Goal: Information Seeking & Learning: Learn about a topic

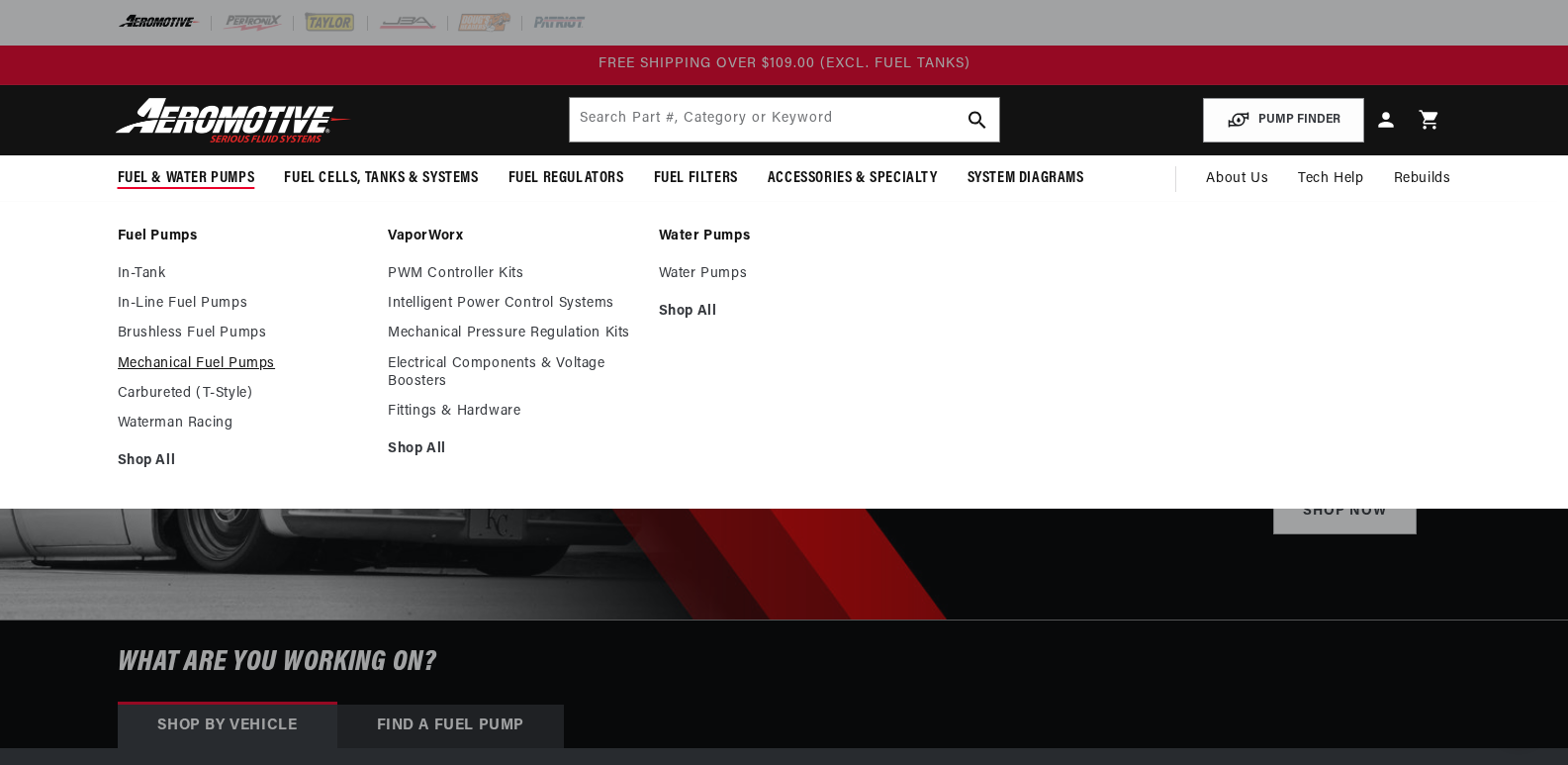
click at [195, 366] on link "Mechanical Fuel Pumps" at bounding box center [244, 365] width 252 height 18
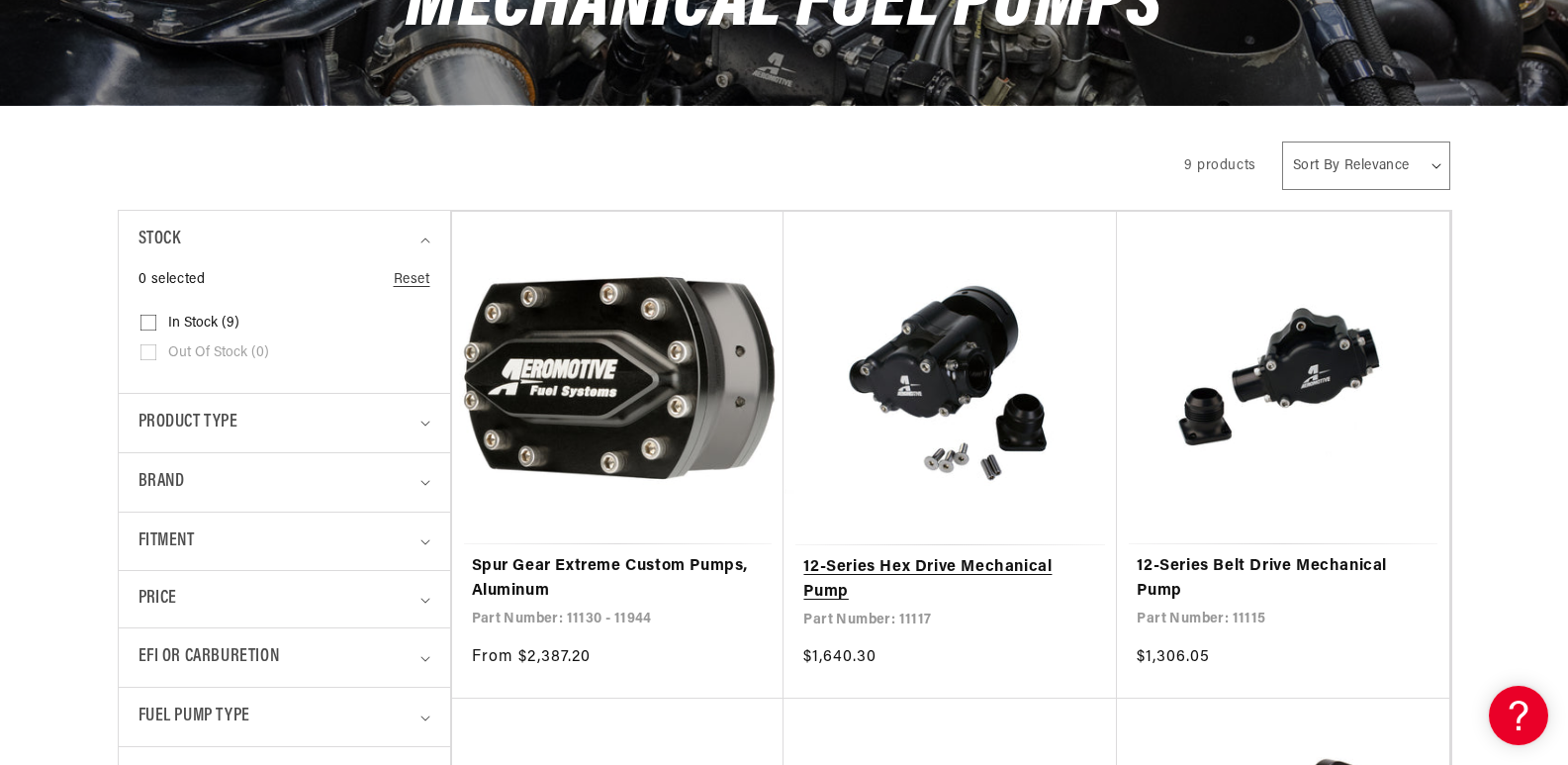
click at [962, 555] on link "12-Series Hex Drive Mechanical Pump" at bounding box center [950, 580] width 294 height 51
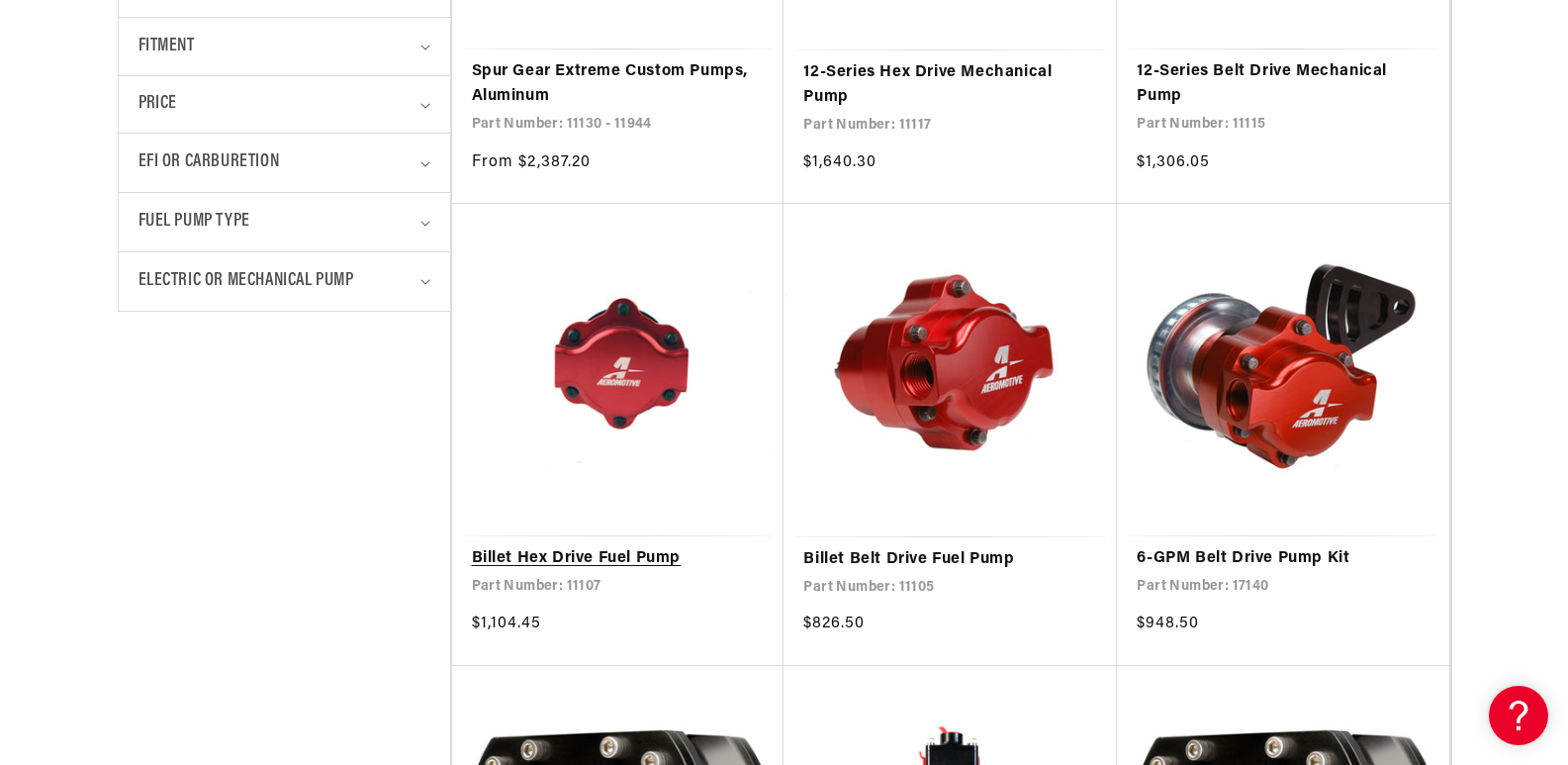
click at [603, 546] on link "Billet Hex Drive Fuel Pump" at bounding box center [617, 559] width 293 height 26
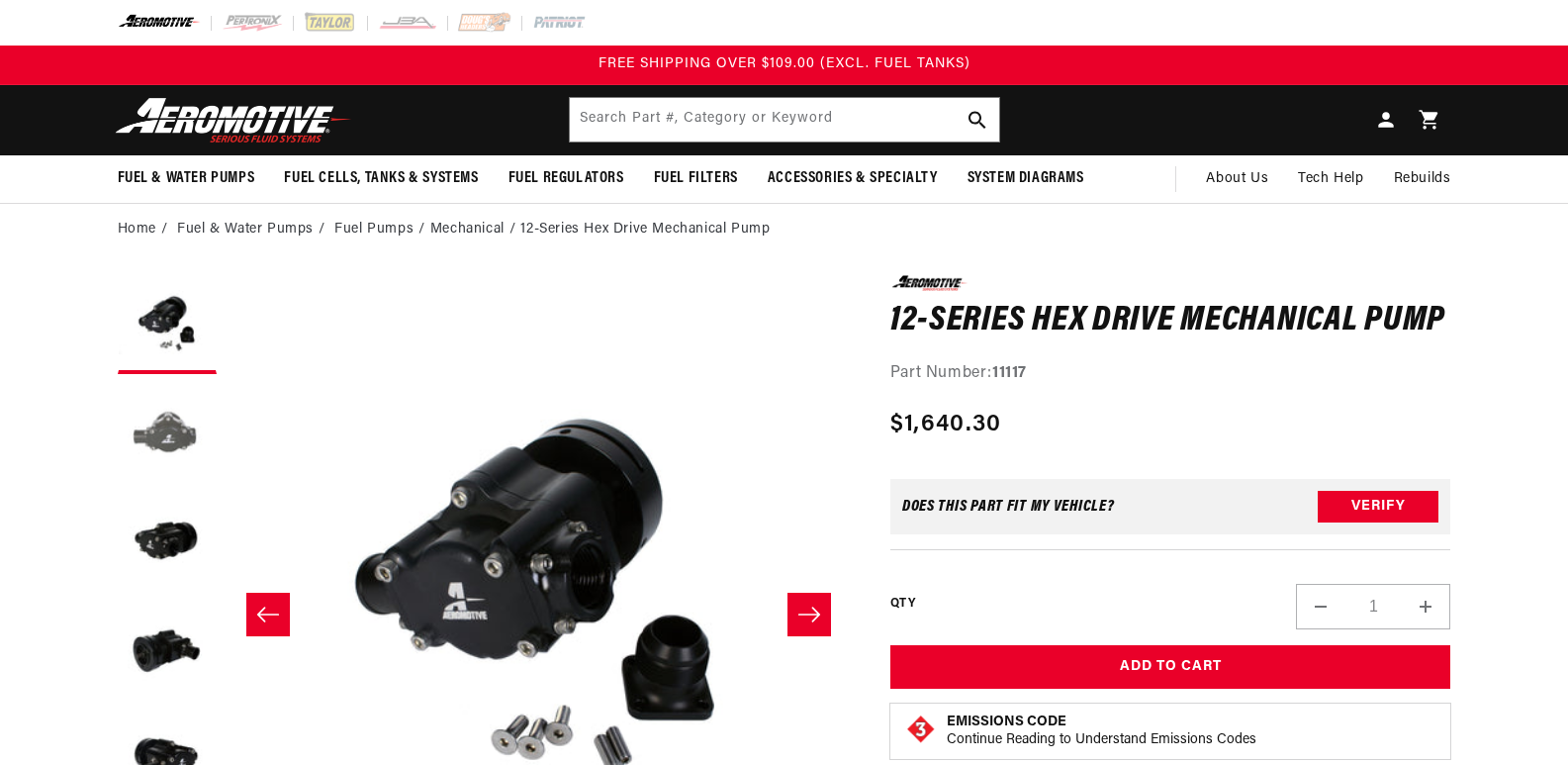
click at [160, 443] on button "Load image 2 in gallery view" at bounding box center [167, 432] width 99 height 99
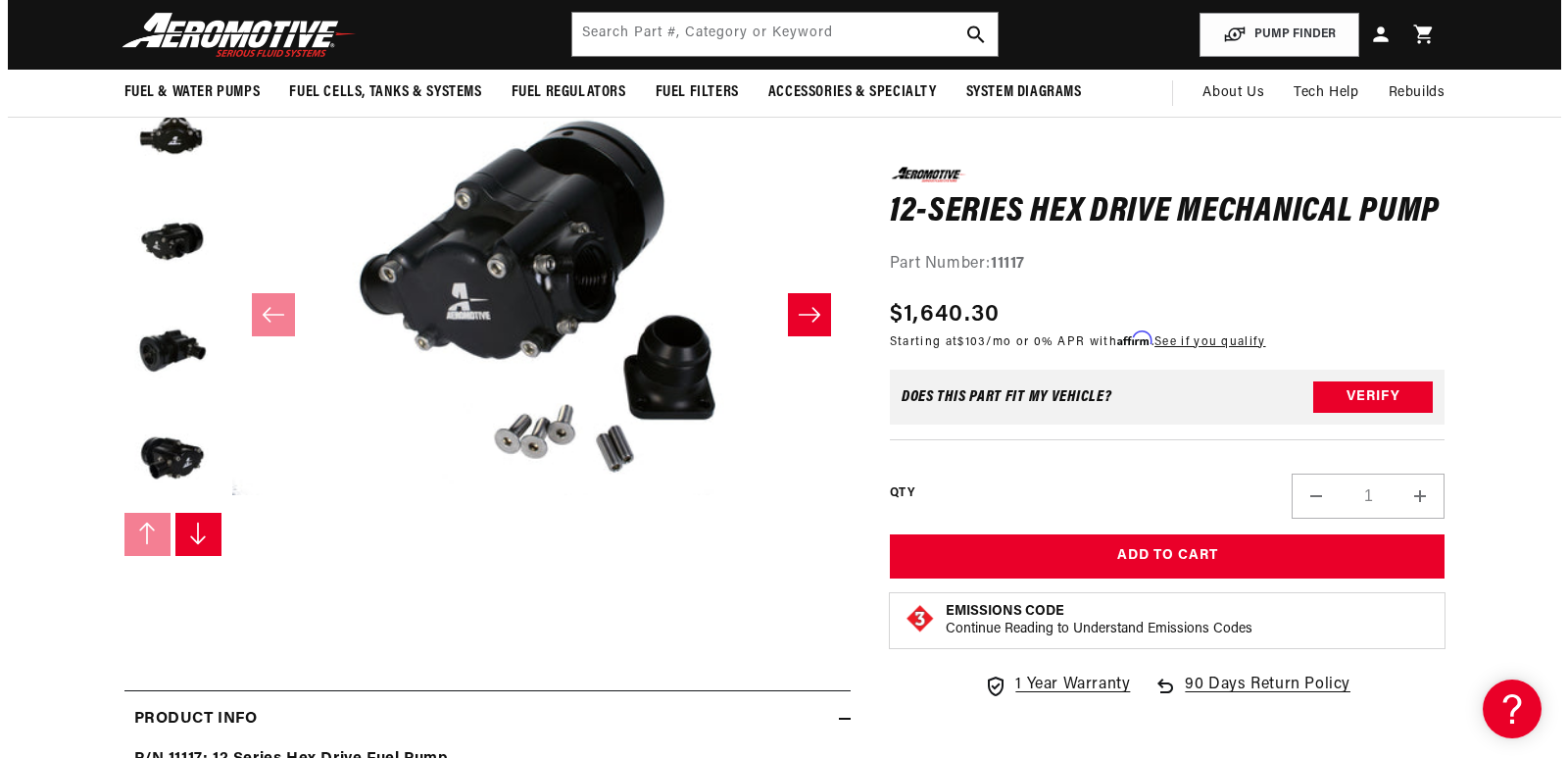
scroll to position [196, 0]
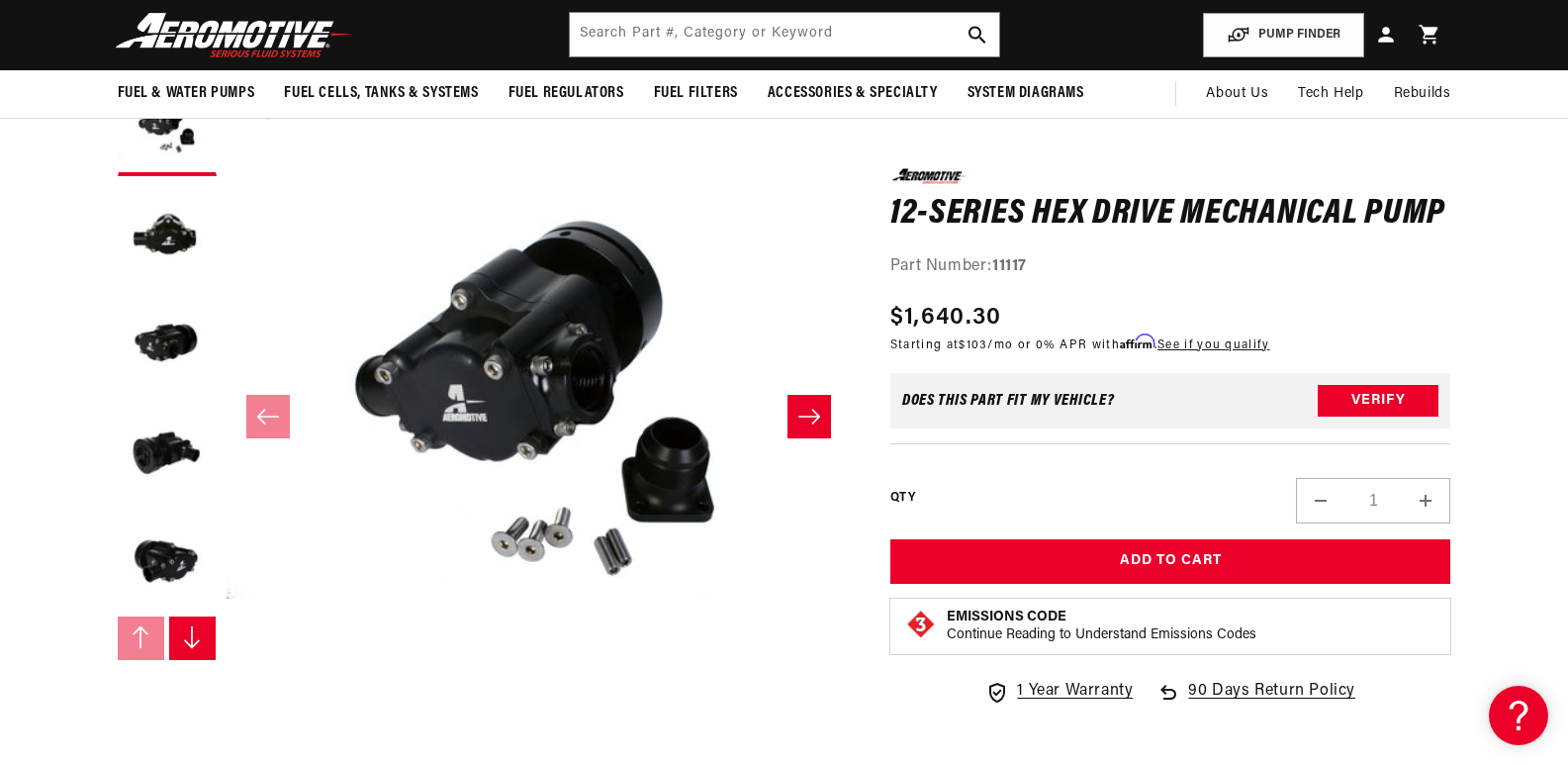
click at [227, 702] on button "Open media 1 in modal" at bounding box center [227, 702] width 0 height 0
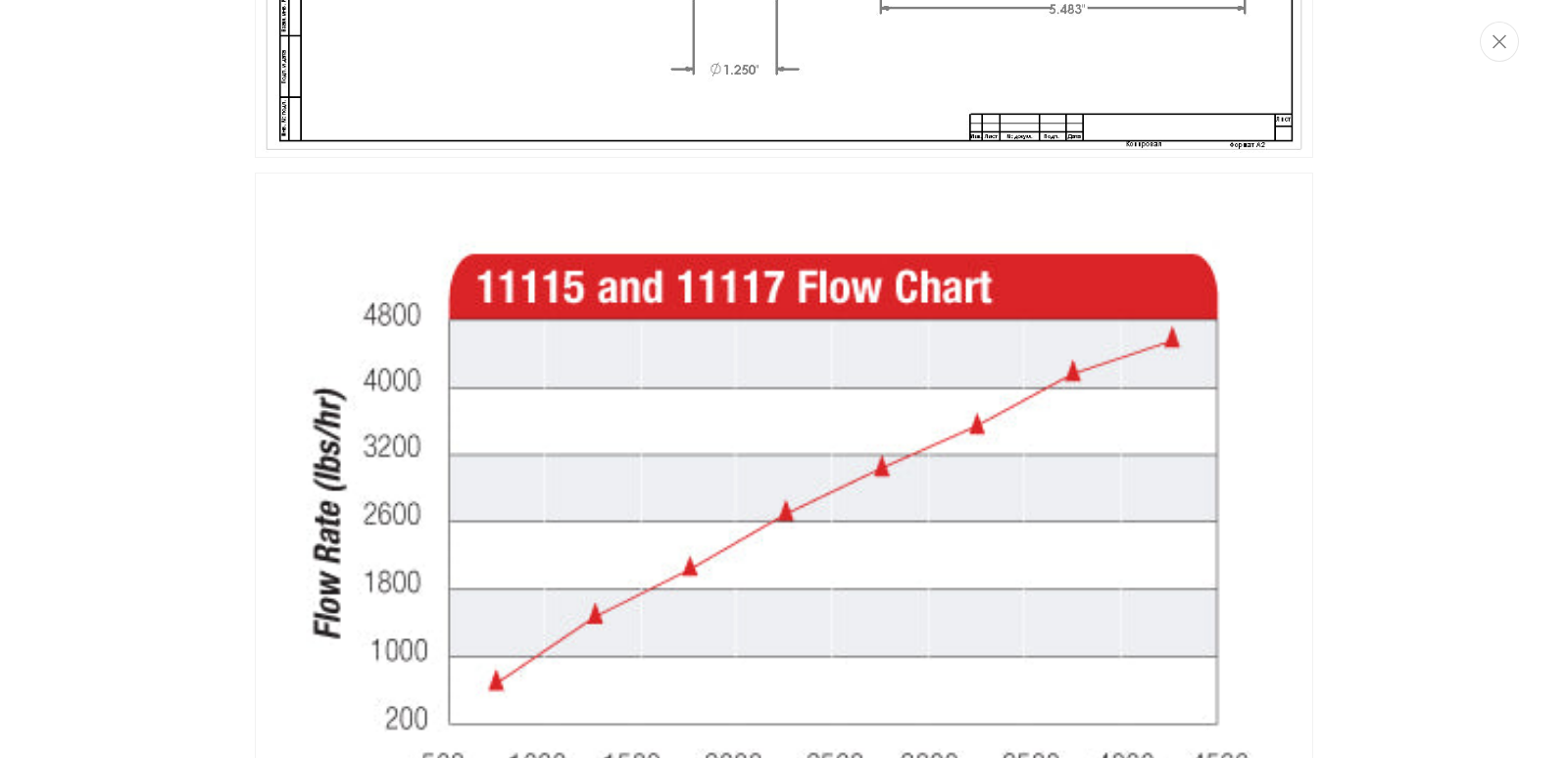
scroll to position [4704, 0]
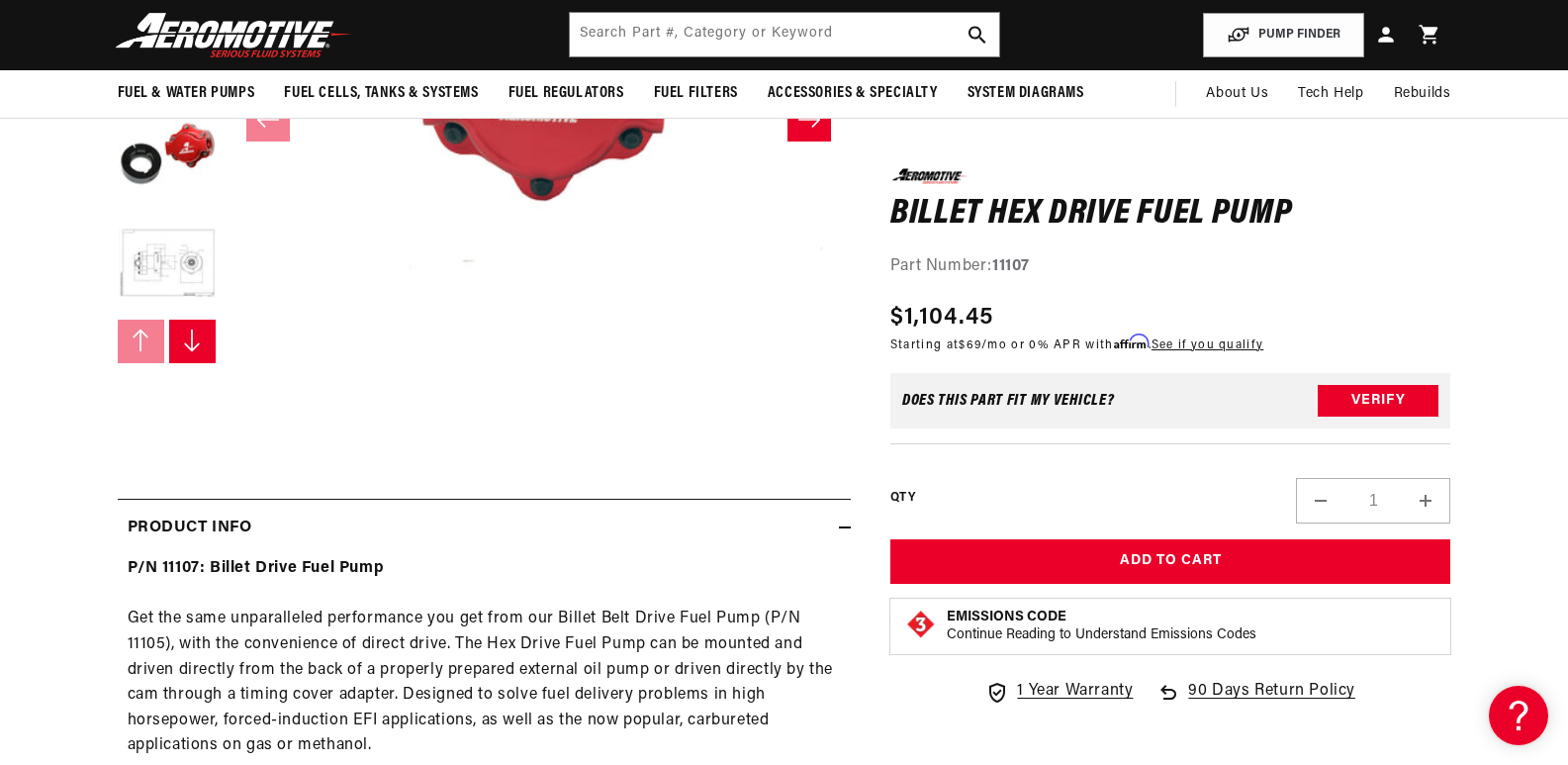
scroll to position [297, 0]
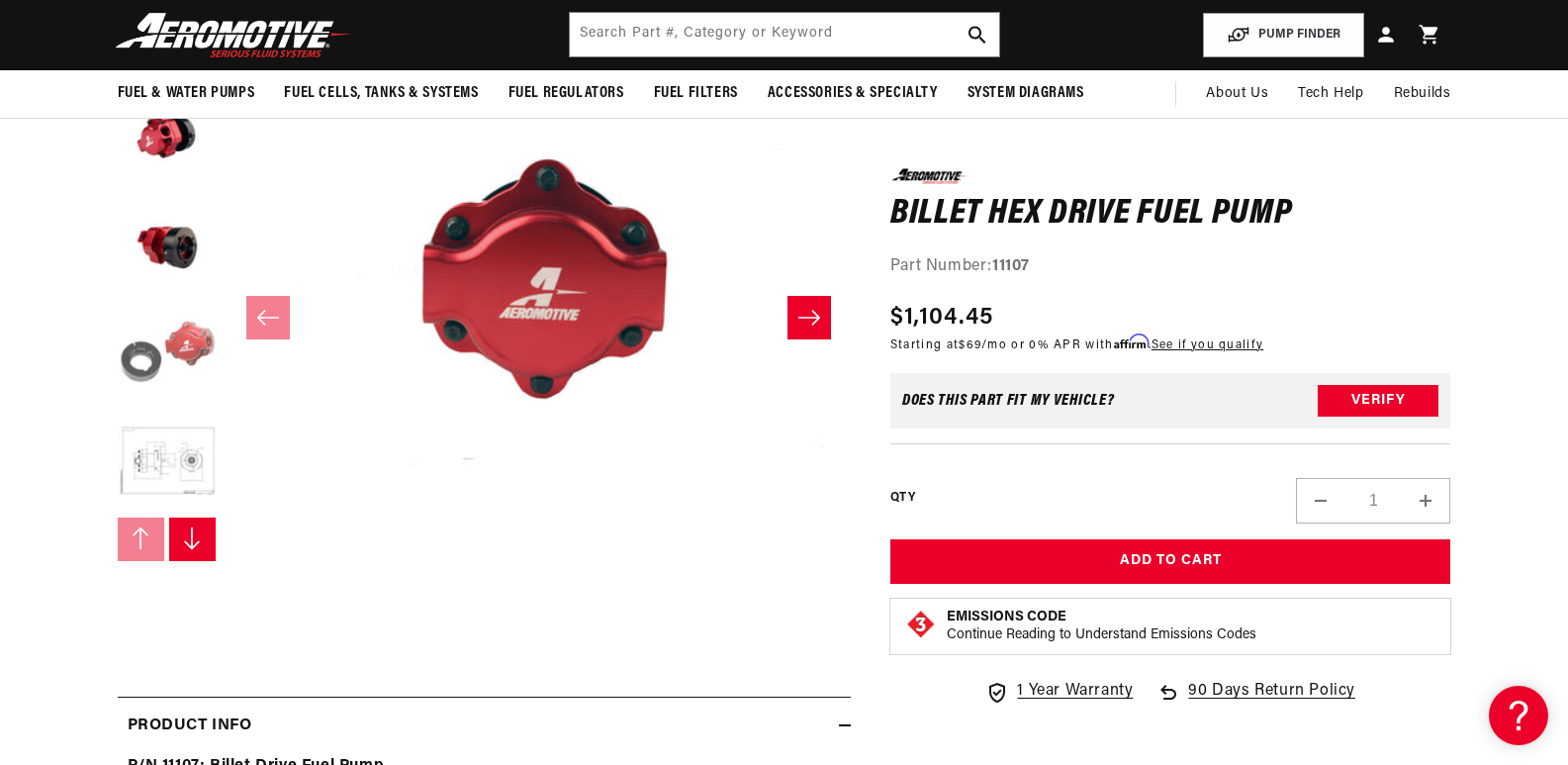
click at [204, 331] on button "Load image 4 in gallery view" at bounding box center [167, 354] width 99 height 99
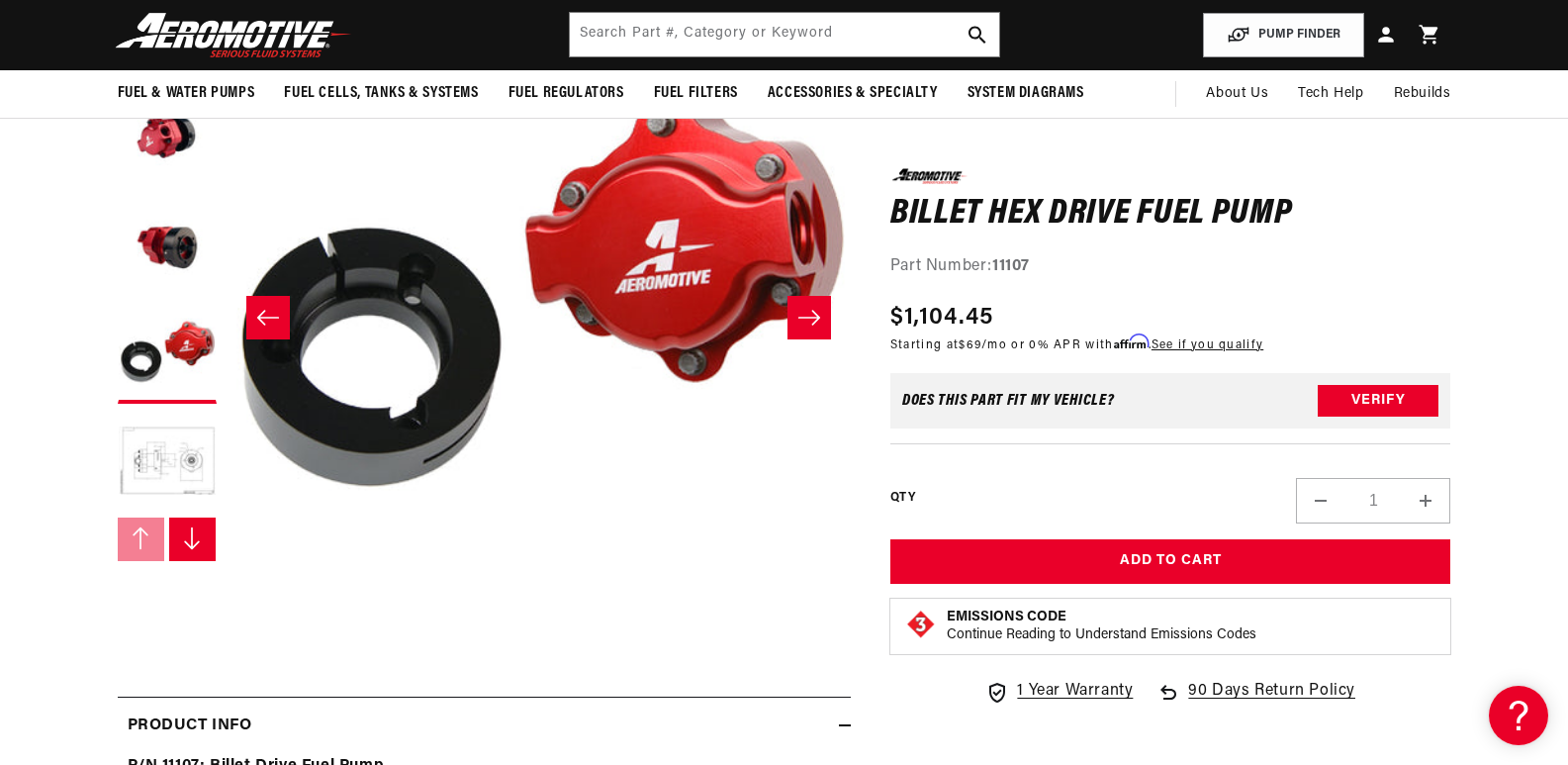
scroll to position [99, 0]
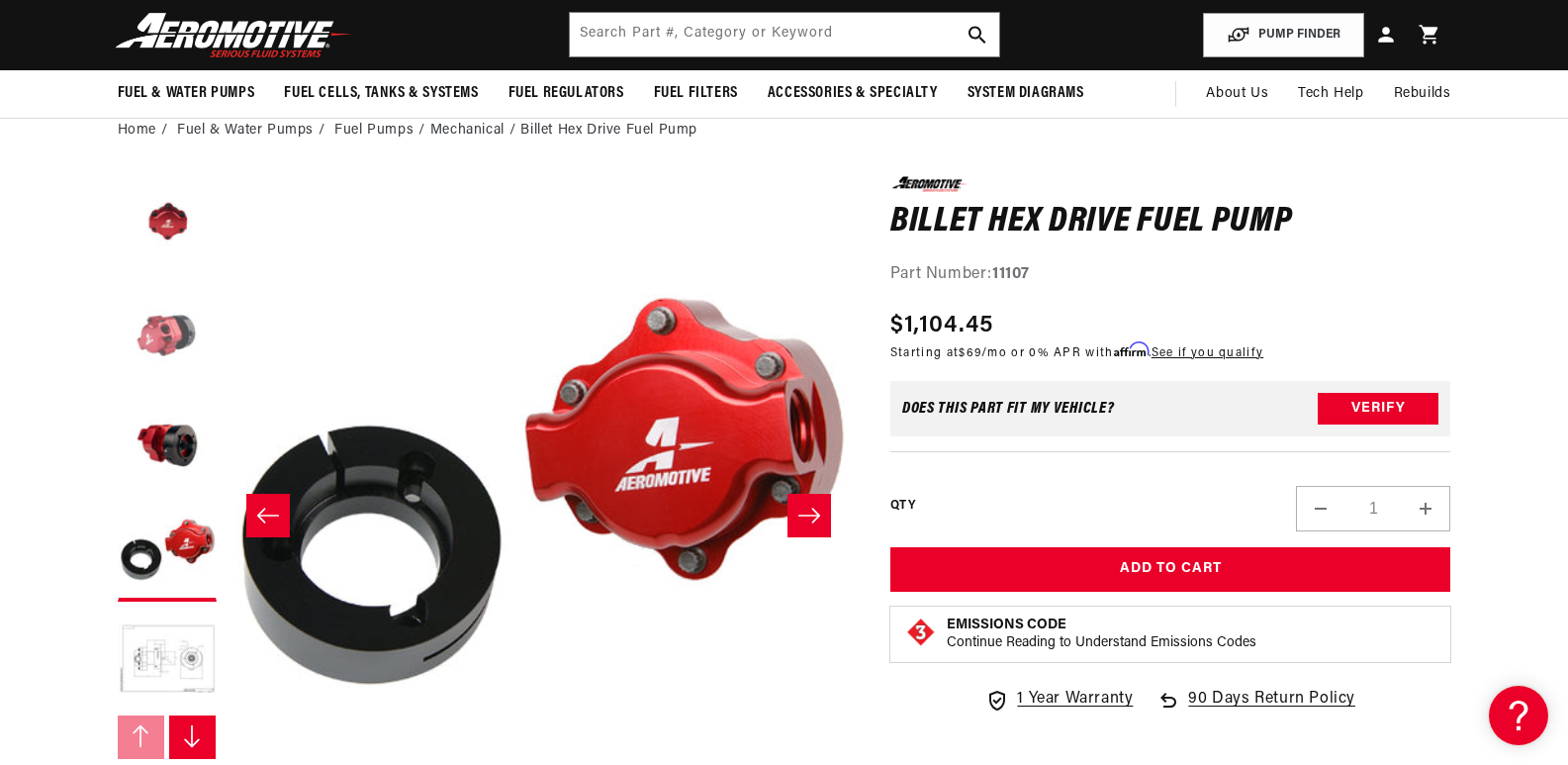
click at [169, 347] on button "Load image 2 in gallery view" at bounding box center [167, 334] width 99 height 99
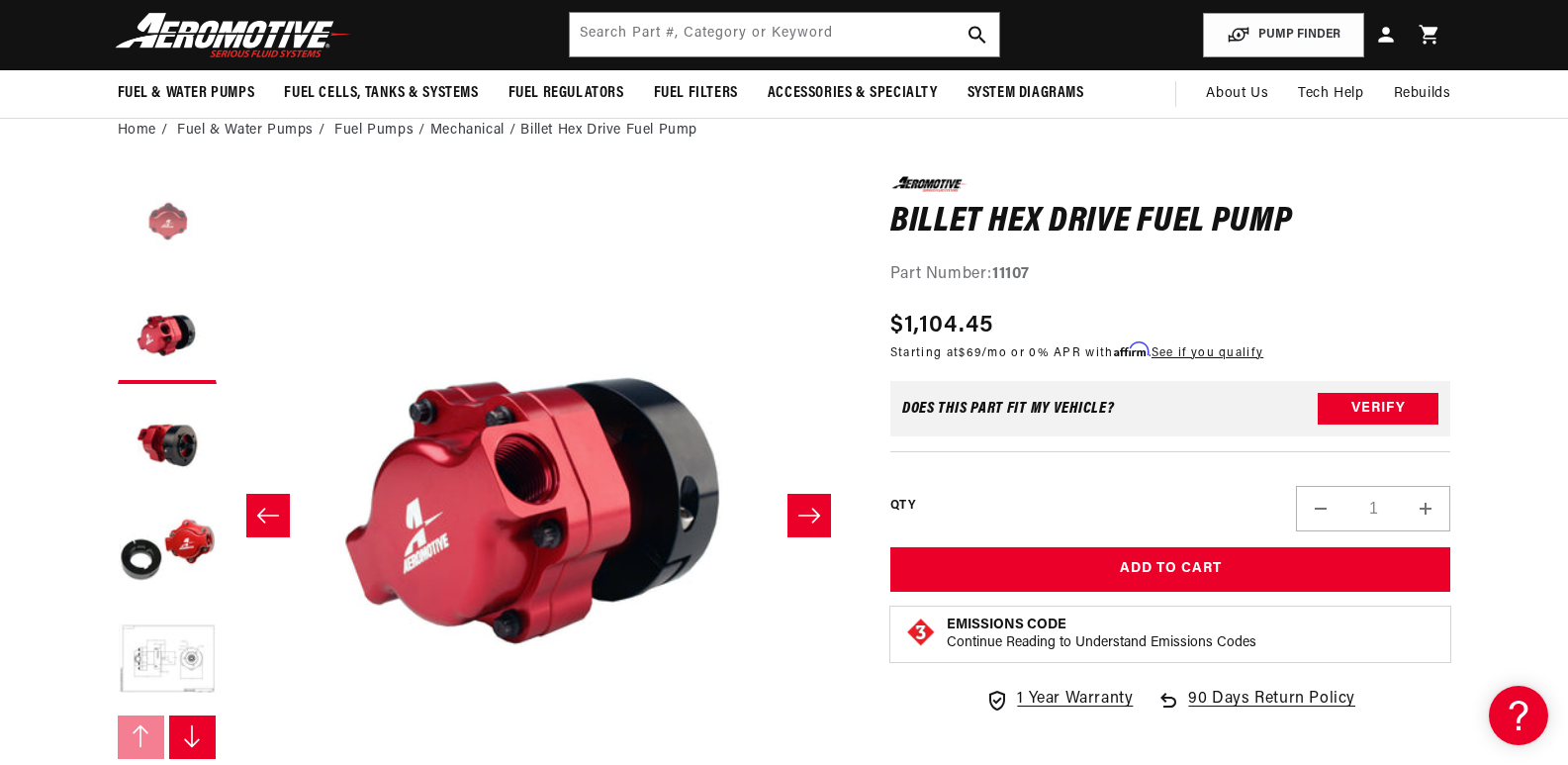
click at [181, 225] on button "Load image 1 in gallery view" at bounding box center [167, 225] width 99 height 99
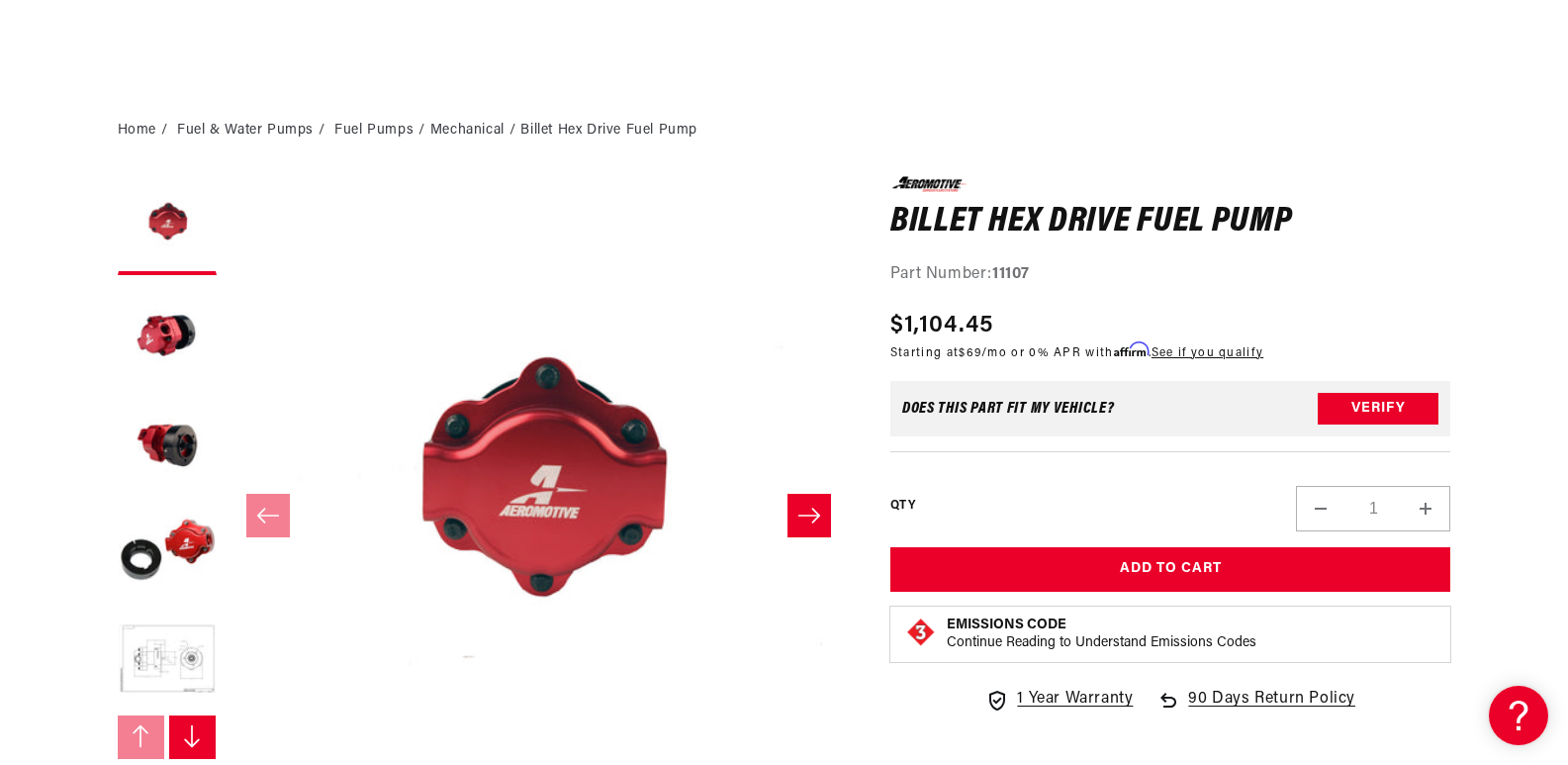
scroll to position [395, 0]
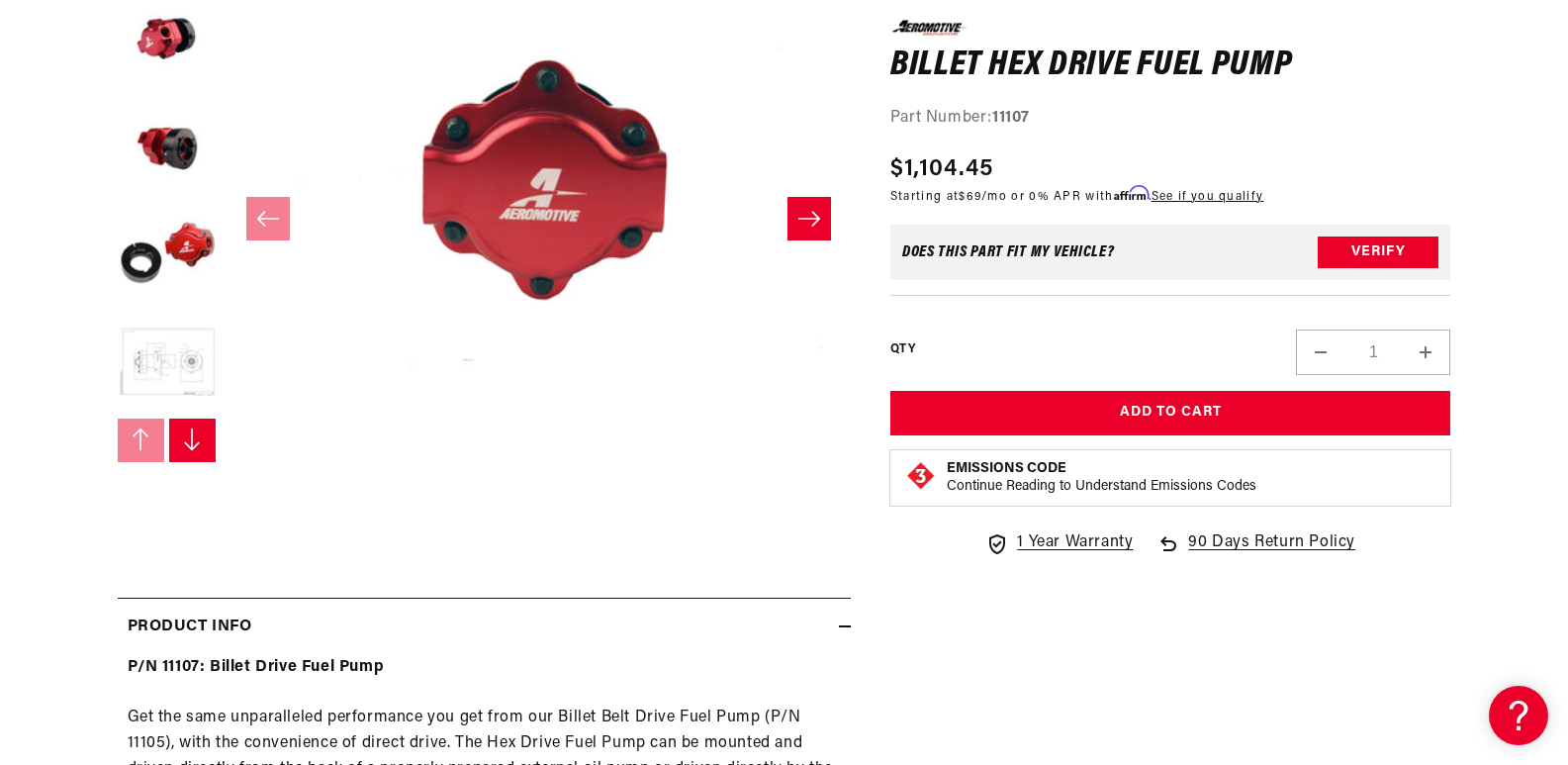
click at [147, 364] on button "Load image 5 in gallery view" at bounding box center [167, 364] width 99 height 99
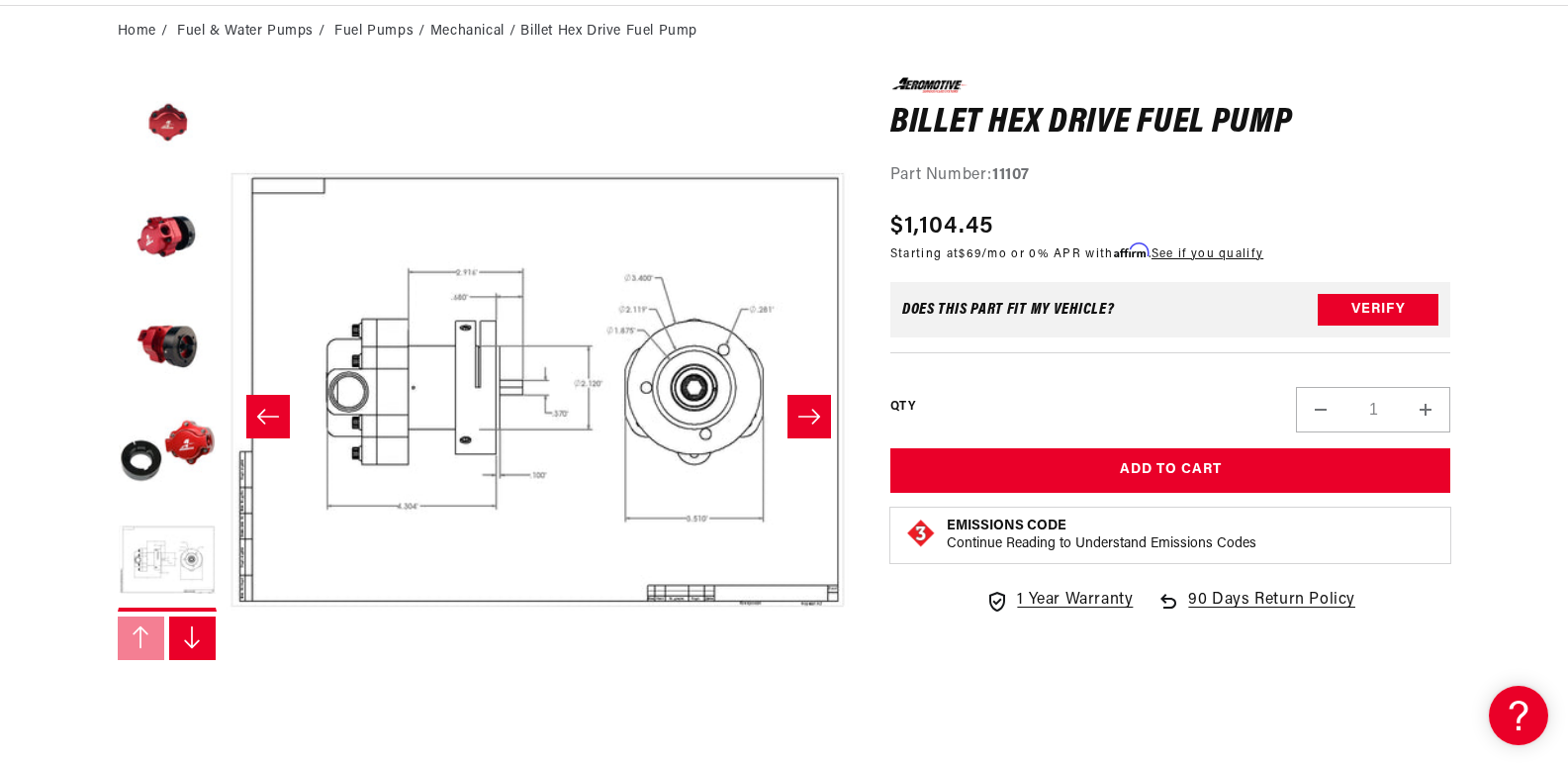
scroll to position [0, 0]
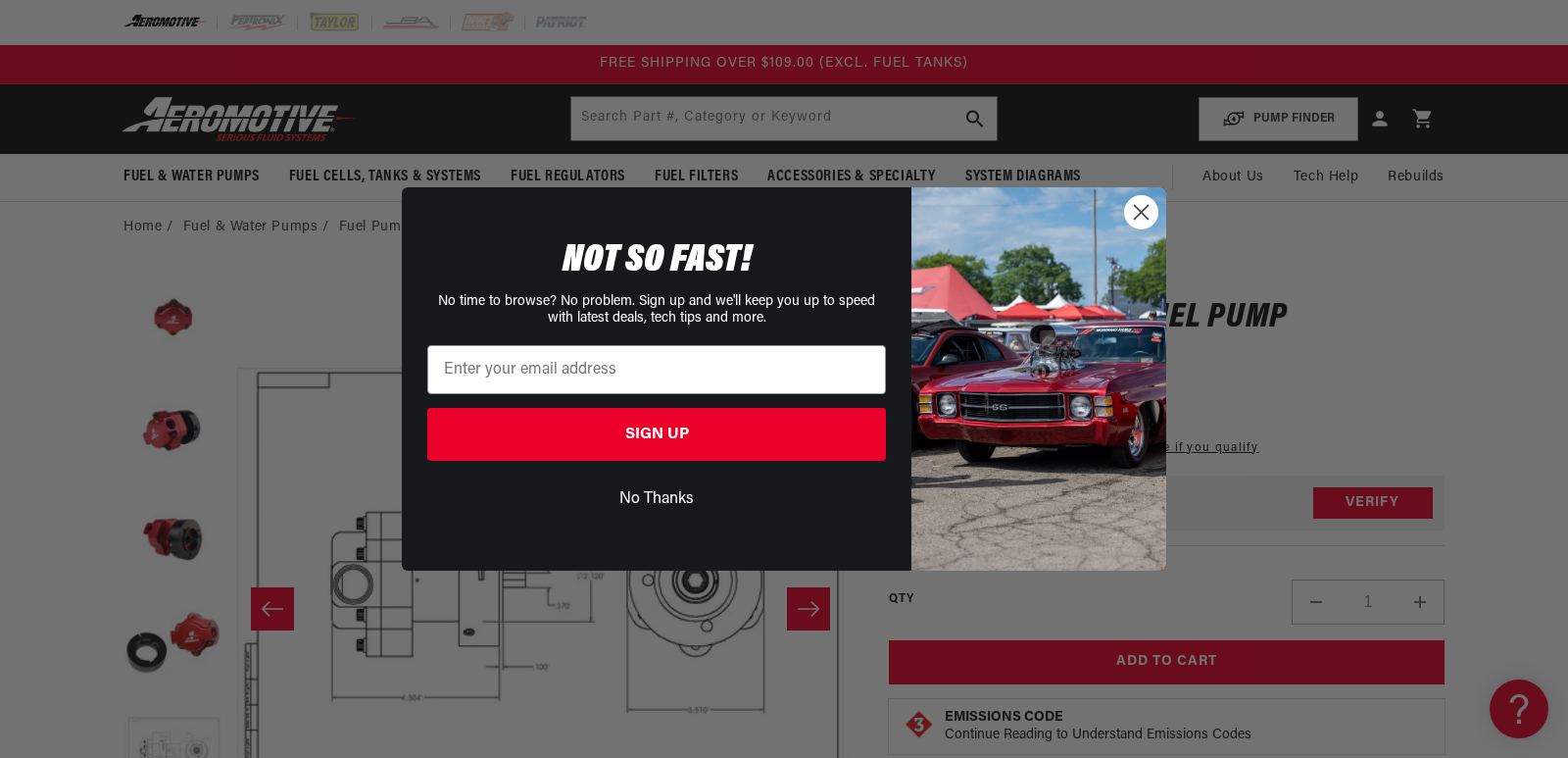
click at [1143, 210] on circle "Close dialog" at bounding box center [1141, 212] width 33 height 33
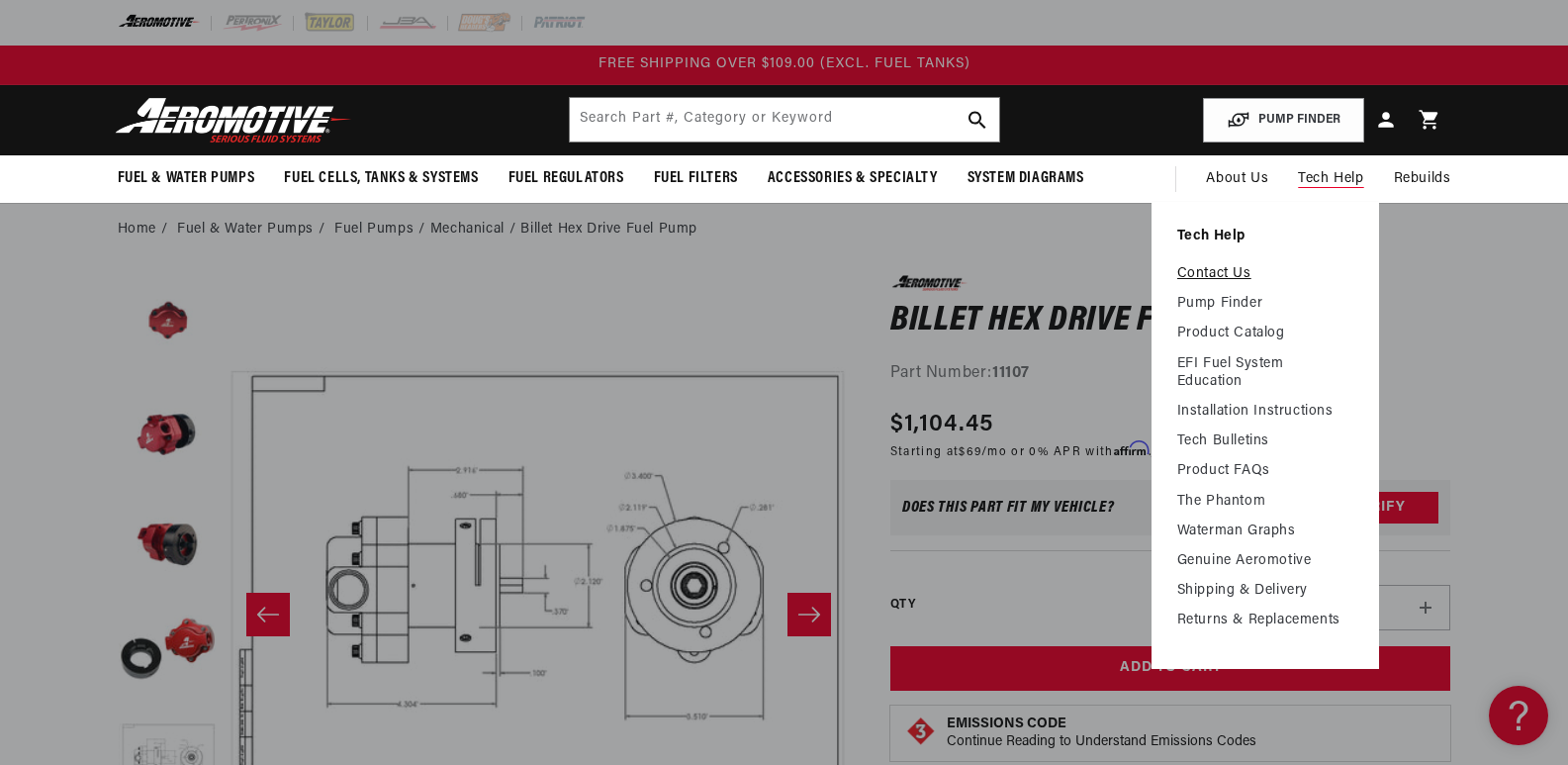
click at [1232, 270] on link "Contact Us" at bounding box center [1265, 274] width 176 height 18
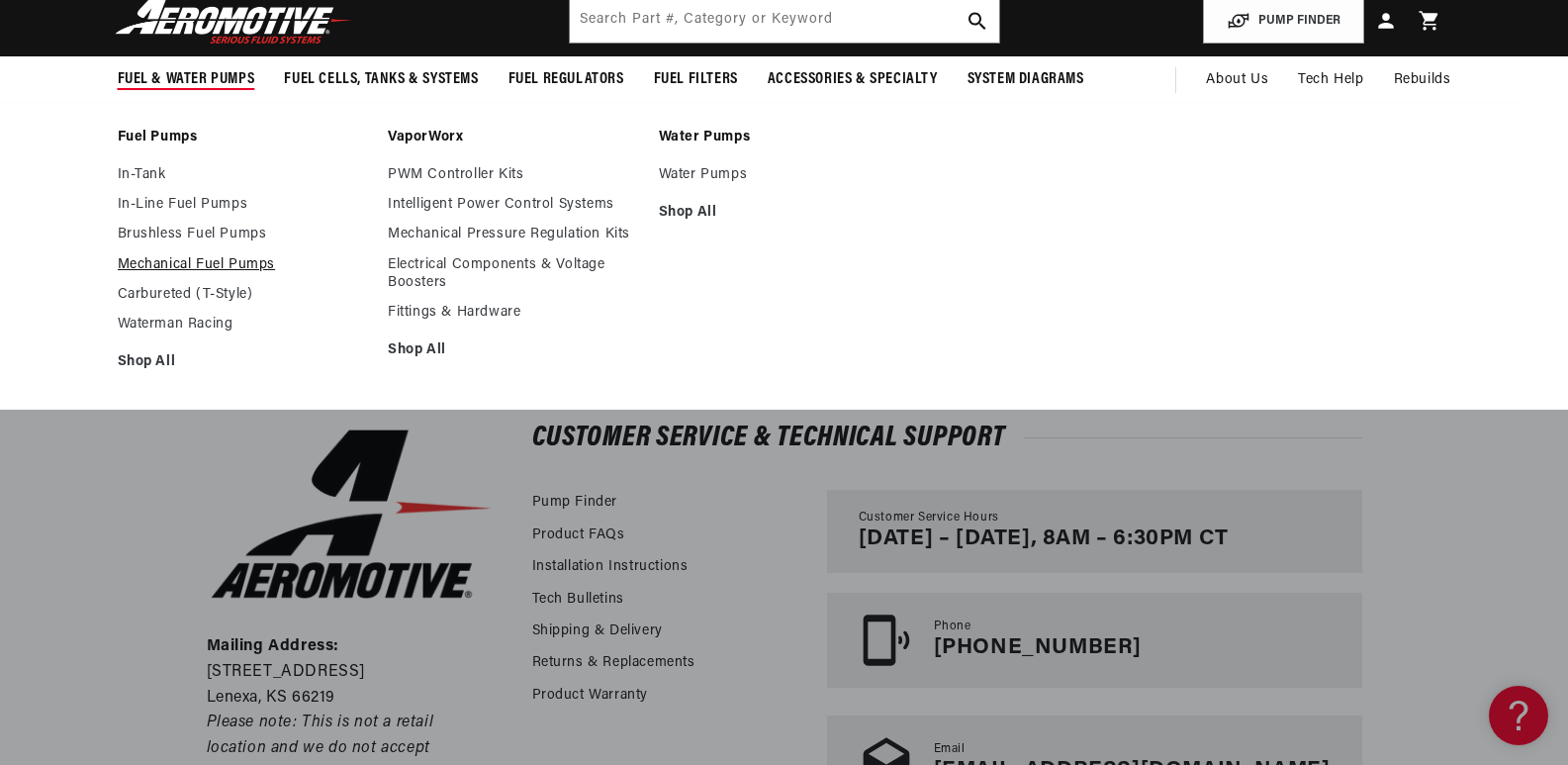
click at [169, 264] on link "Mechanical Fuel Pumps" at bounding box center [244, 266] width 252 height 18
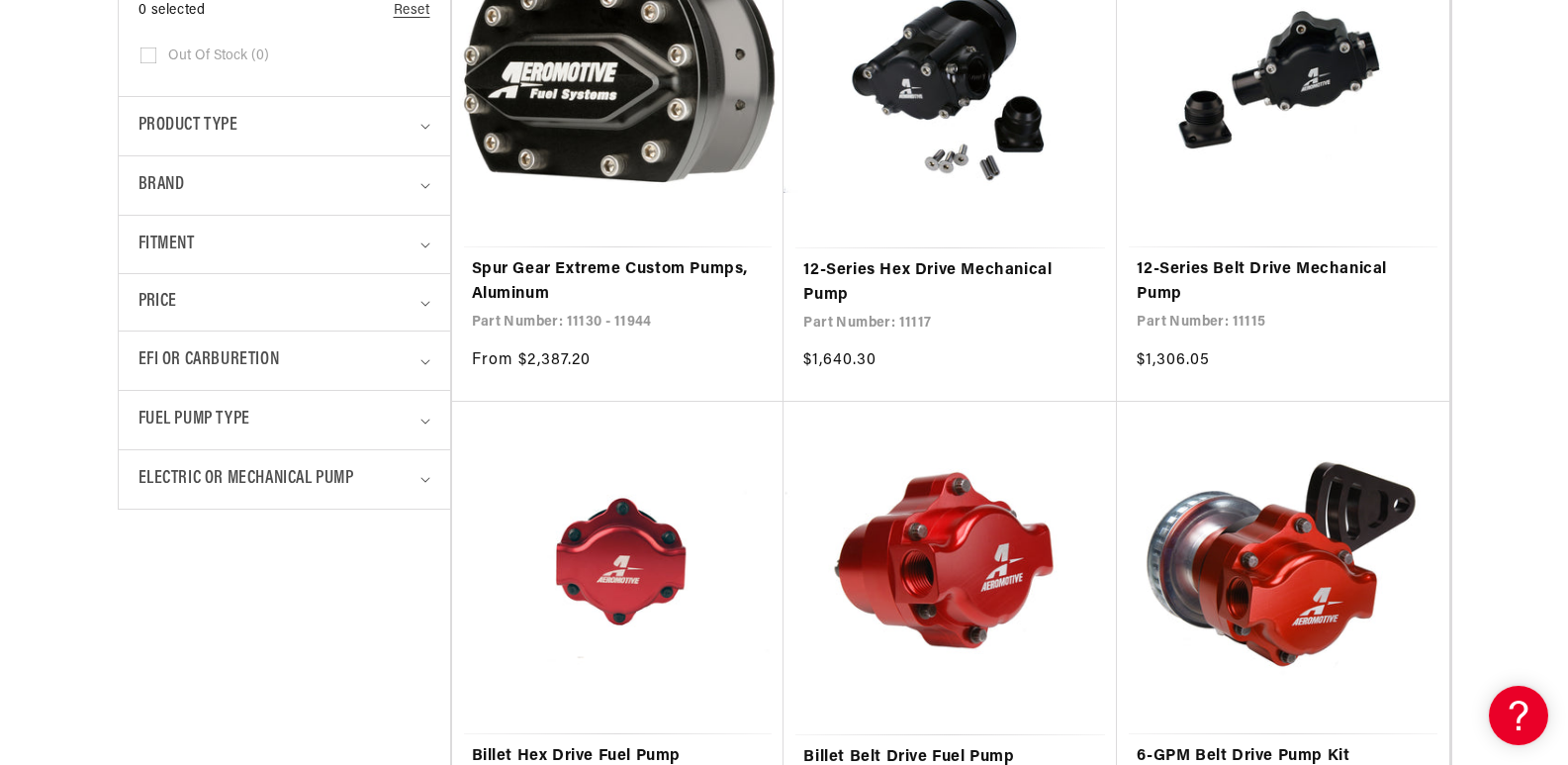
scroll to position [890, 0]
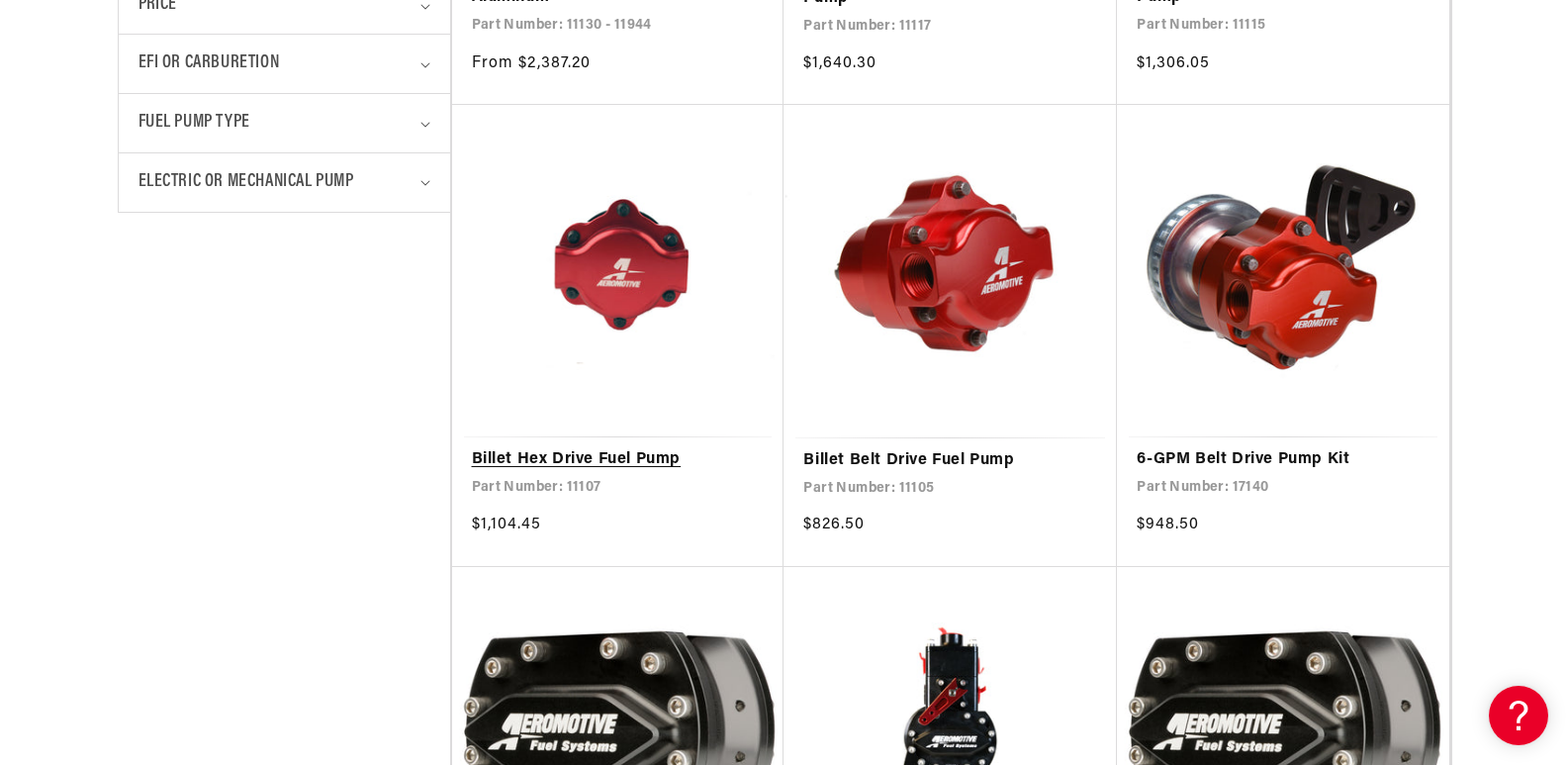
click at [559, 456] on link "Billet Hex Drive Fuel Pump" at bounding box center [617, 460] width 293 height 26
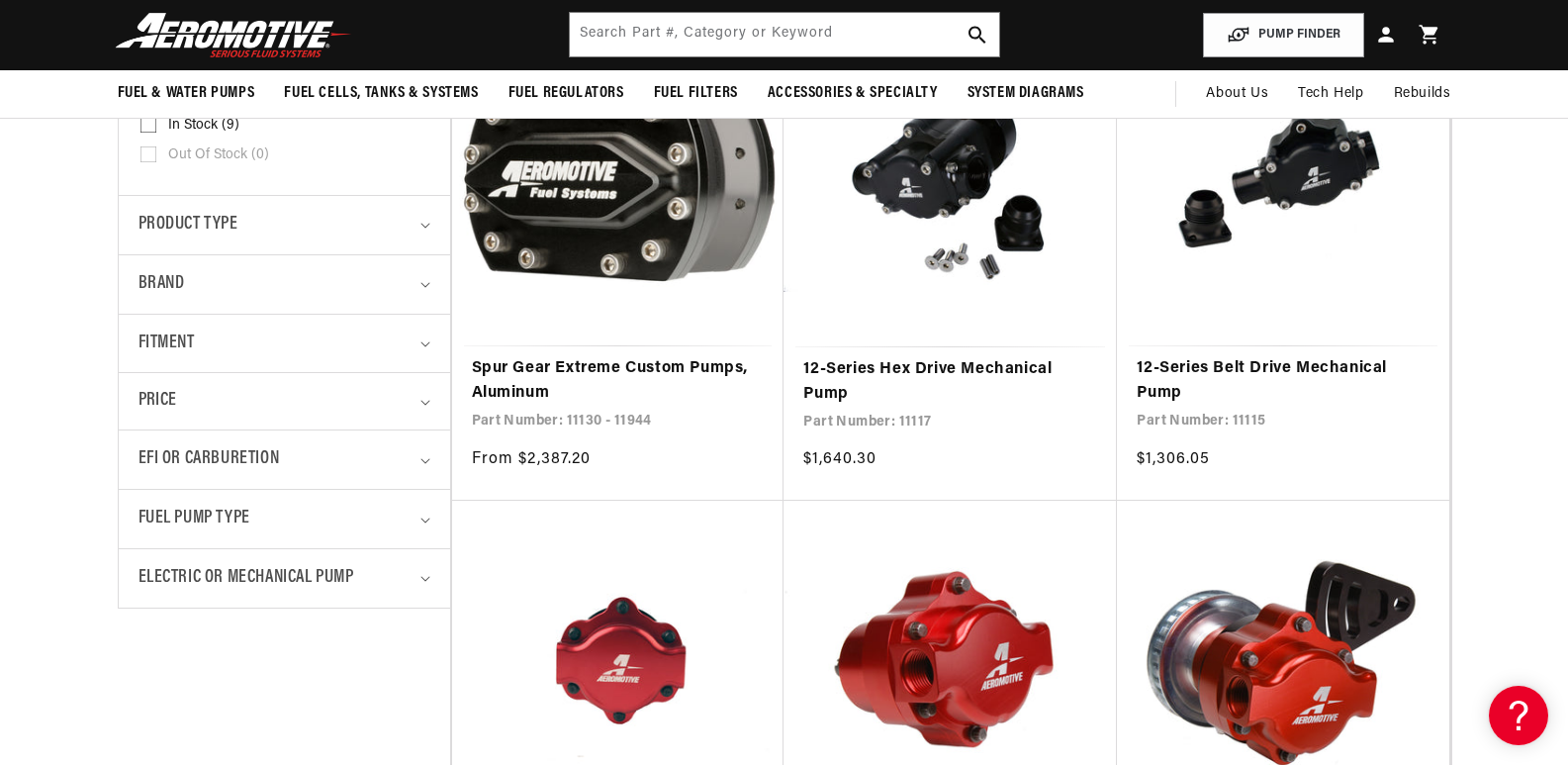
scroll to position [395, 0]
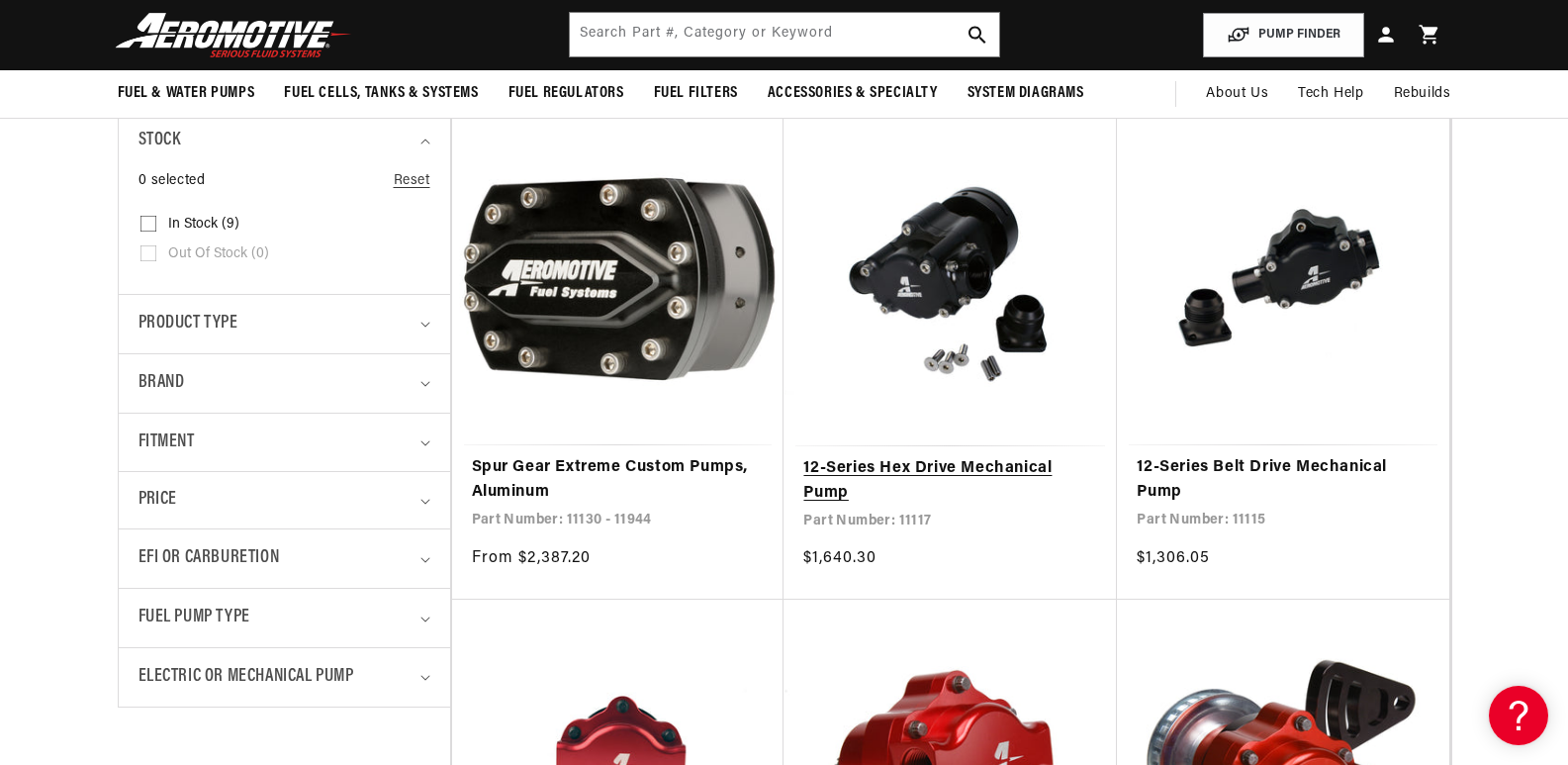
click at [935, 470] on link "12-Series Hex Drive Mechanical Pump" at bounding box center [950, 481] width 294 height 51
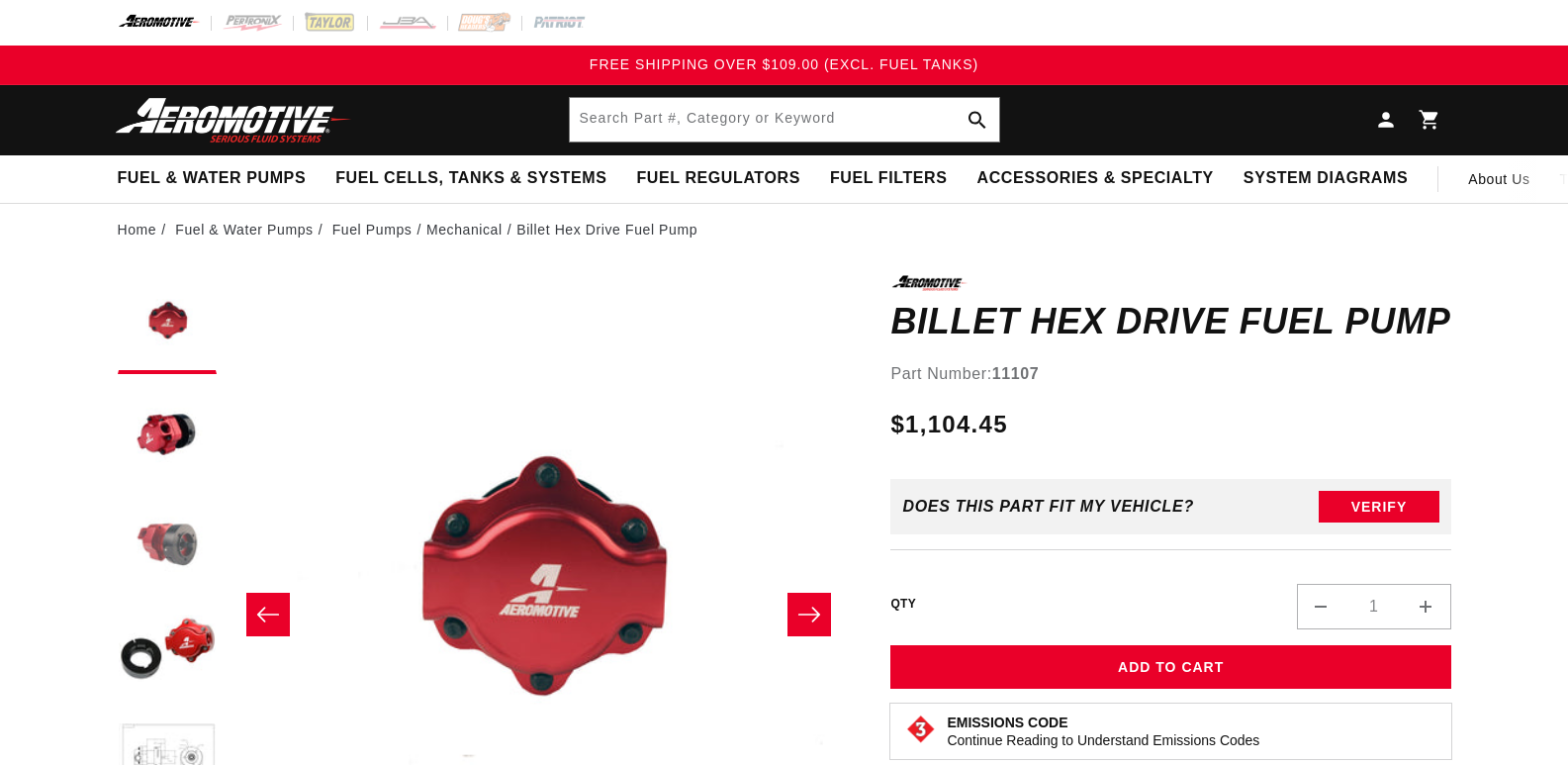
click at [166, 539] on button "Load image 3 in gallery view" at bounding box center [167, 541] width 99 height 99
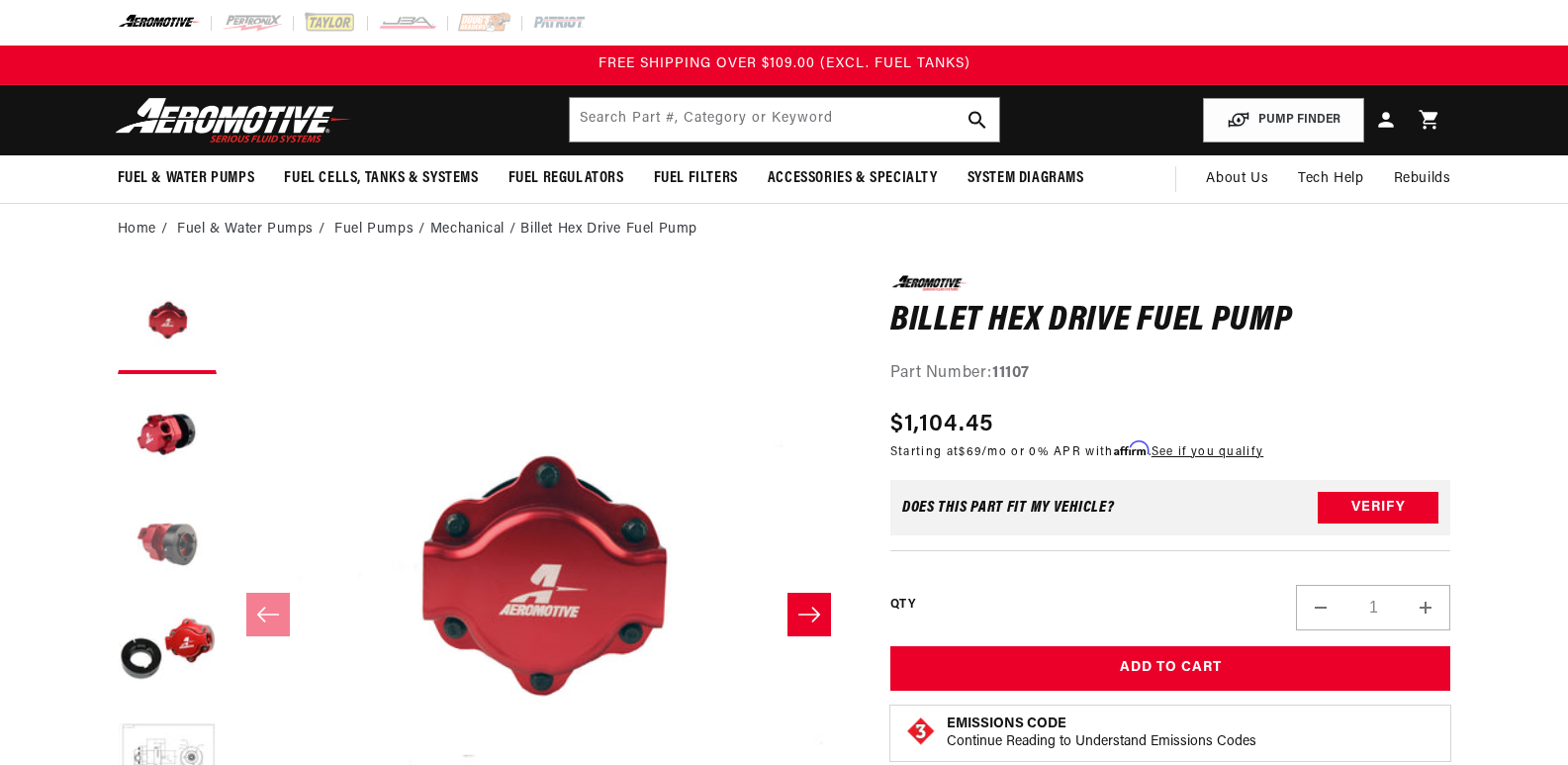
click at [164, 492] on button "Load image 3 in gallery view" at bounding box center [167, 541] width 99 height 99
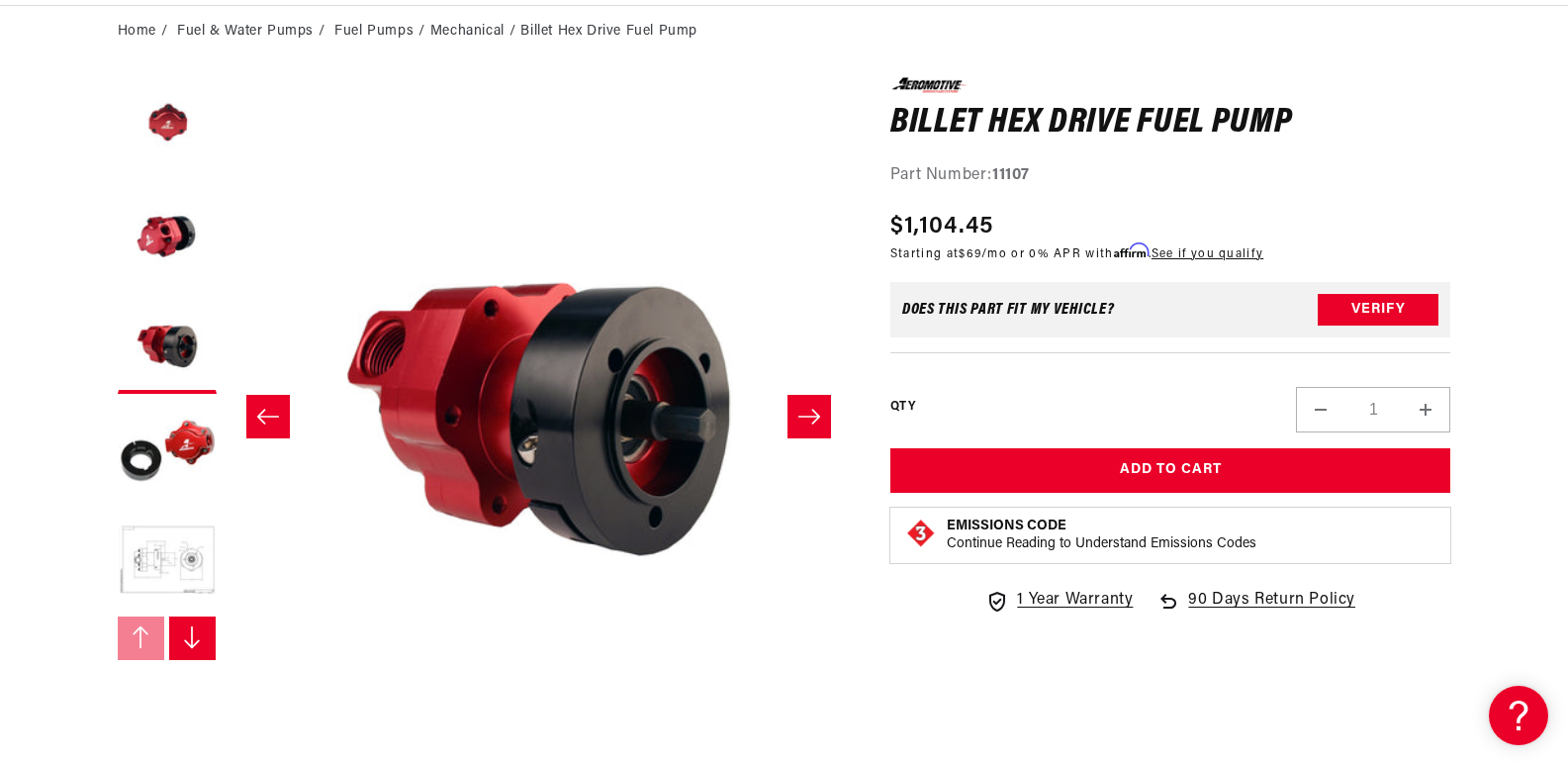
click at [820, 408] on icon "Slide right" at bounding box center [809, 416] width 24 height 20
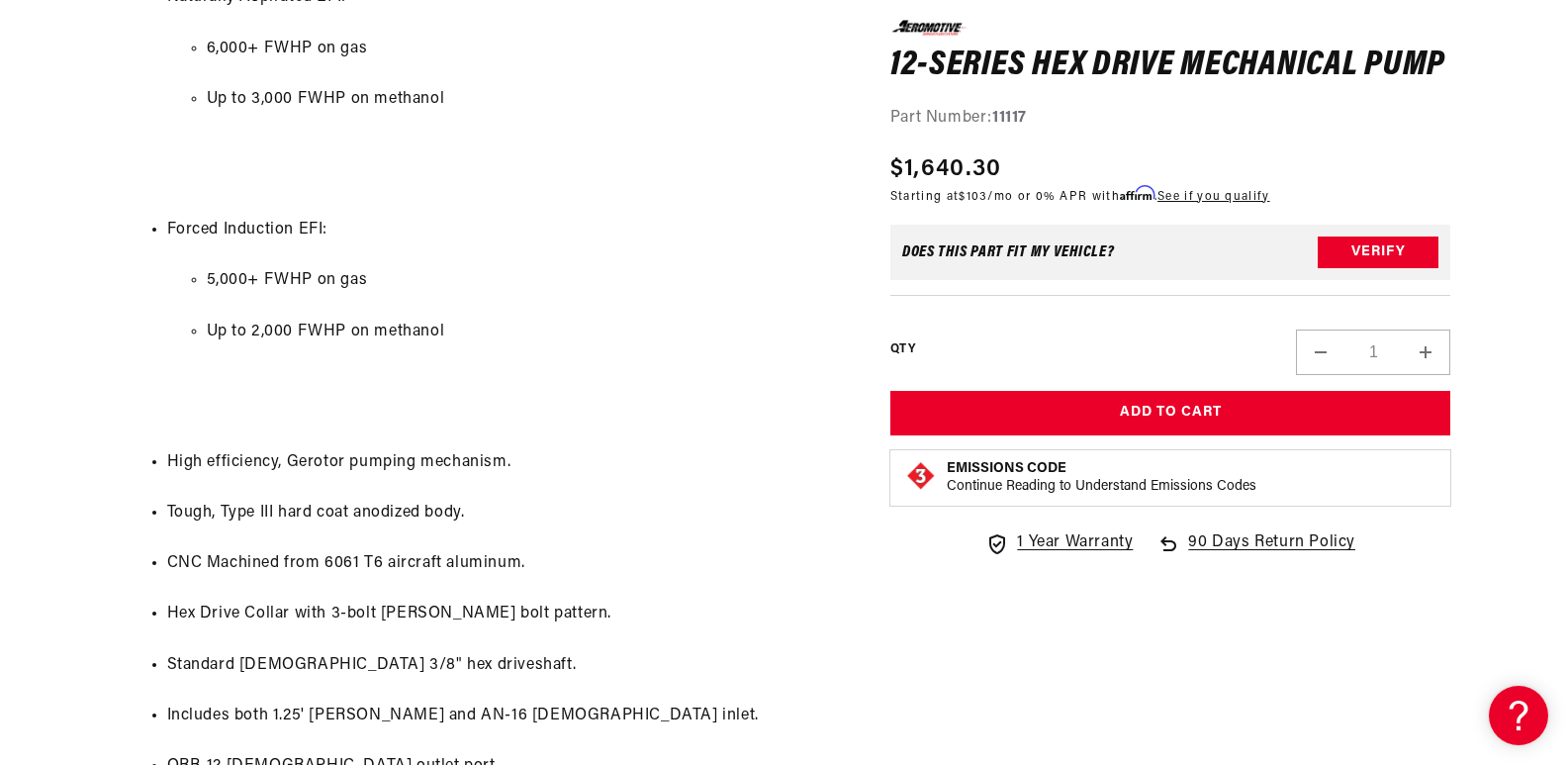
scroll to position [1484, 0]
